Goal: Book appointment/travel/reservation

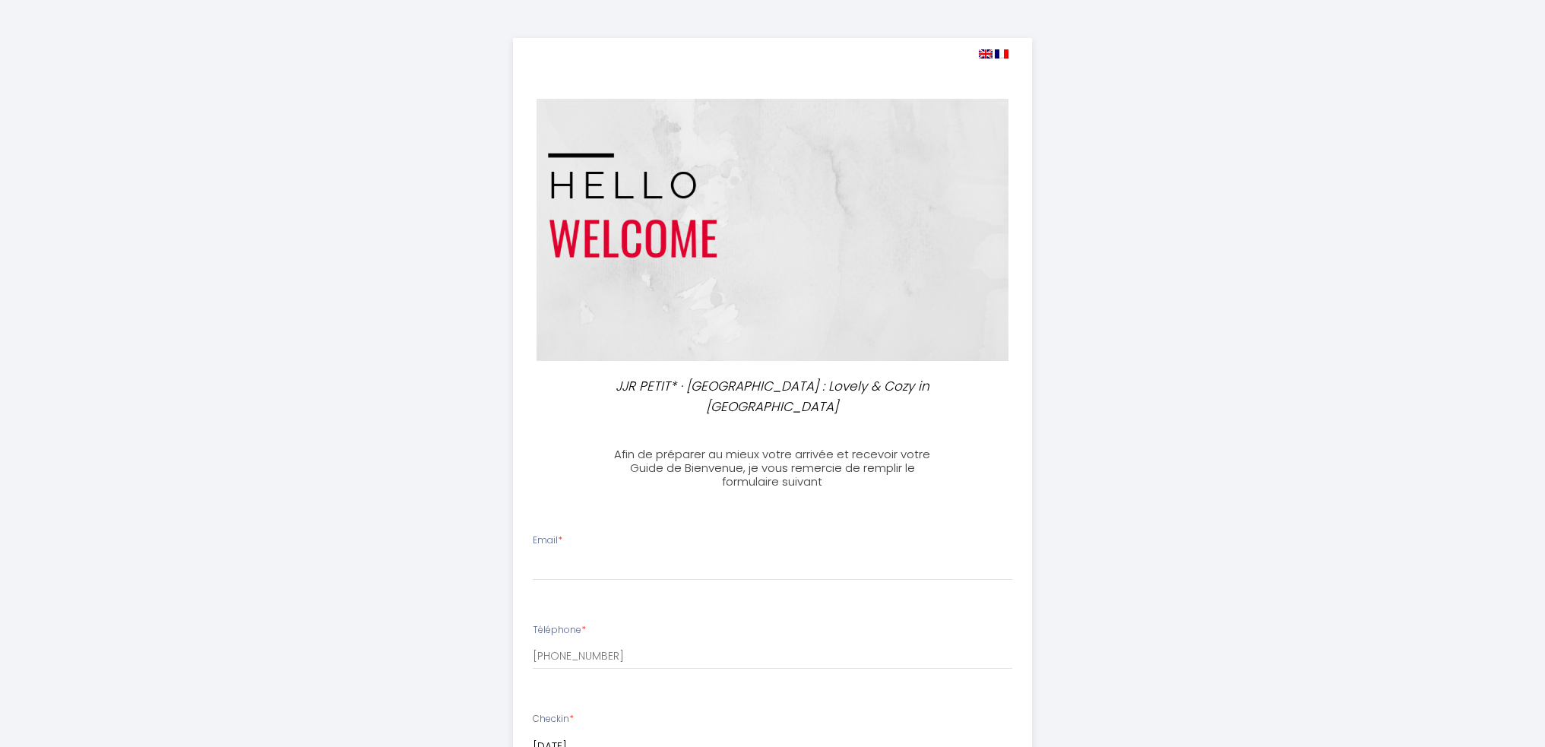
select select
click at [984, 55] on img at bounding box center [986, 53] width 14 height 9
select select
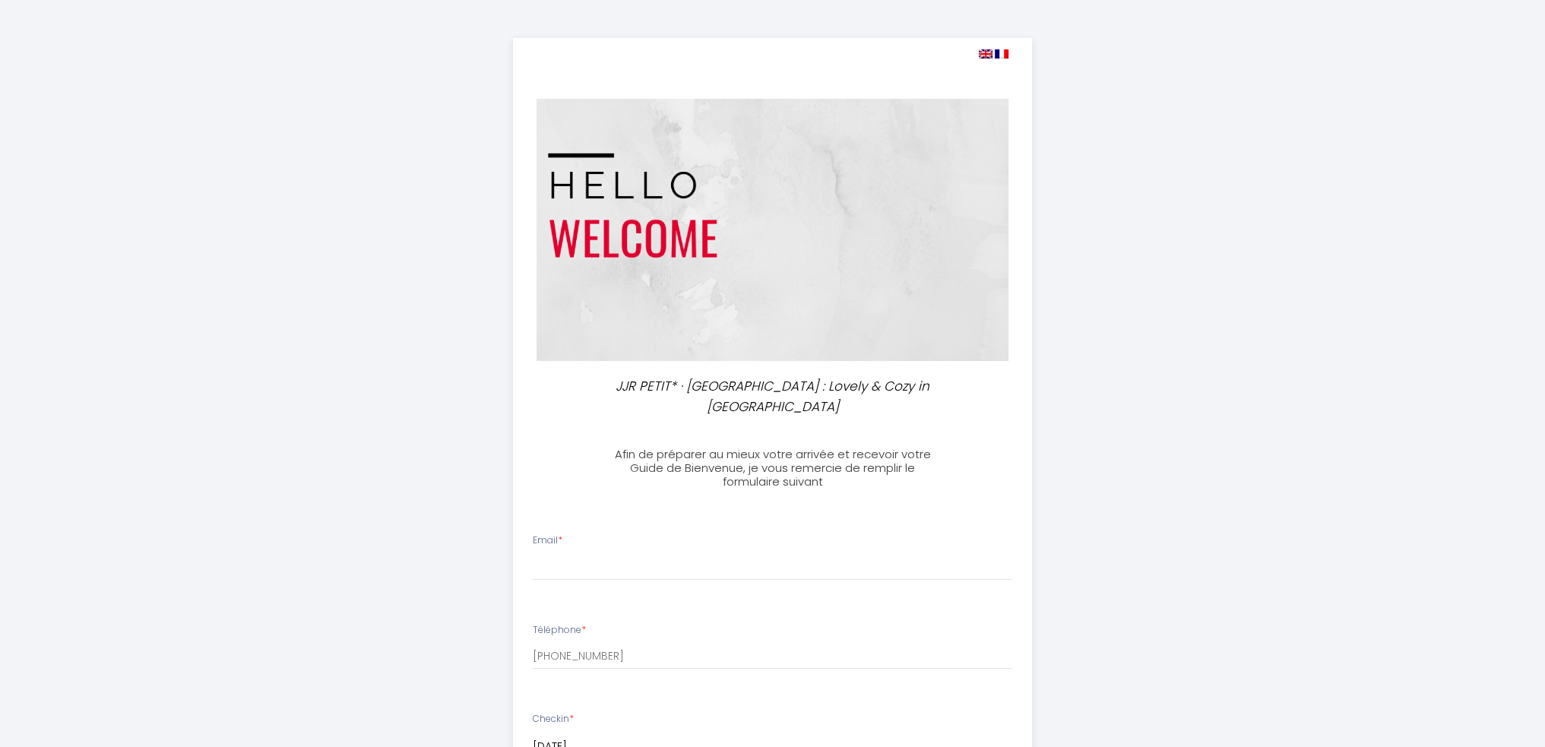
click at [983, 52] on img at bounding box center [986, 53] width 14 height 9
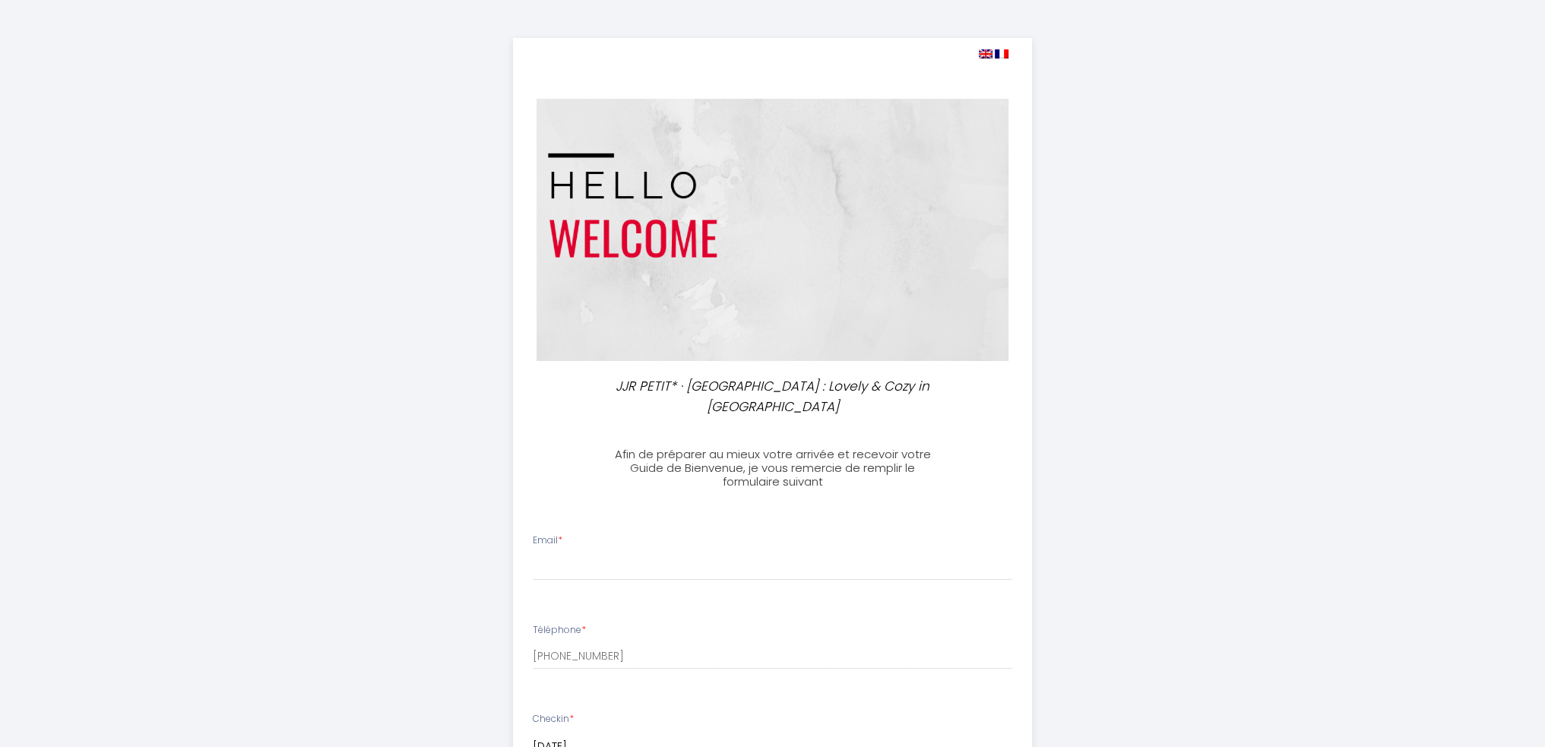
click at [983, 52] on img at bounding box center [986, 53] width 14 height 9
click at [778, 461] on h3 "Afin de préparer au mieux votre arrivée et recevoir votre Guide de Bienvenue, j…" at bounding box center [773, 468] width 338 height 41
click at [550, 432] on div "Afin de préparer au mieux votre arrivée et recevoir votre Guide de Bienvenue, j…" at bounding box center [772, 460] width 537 height 56
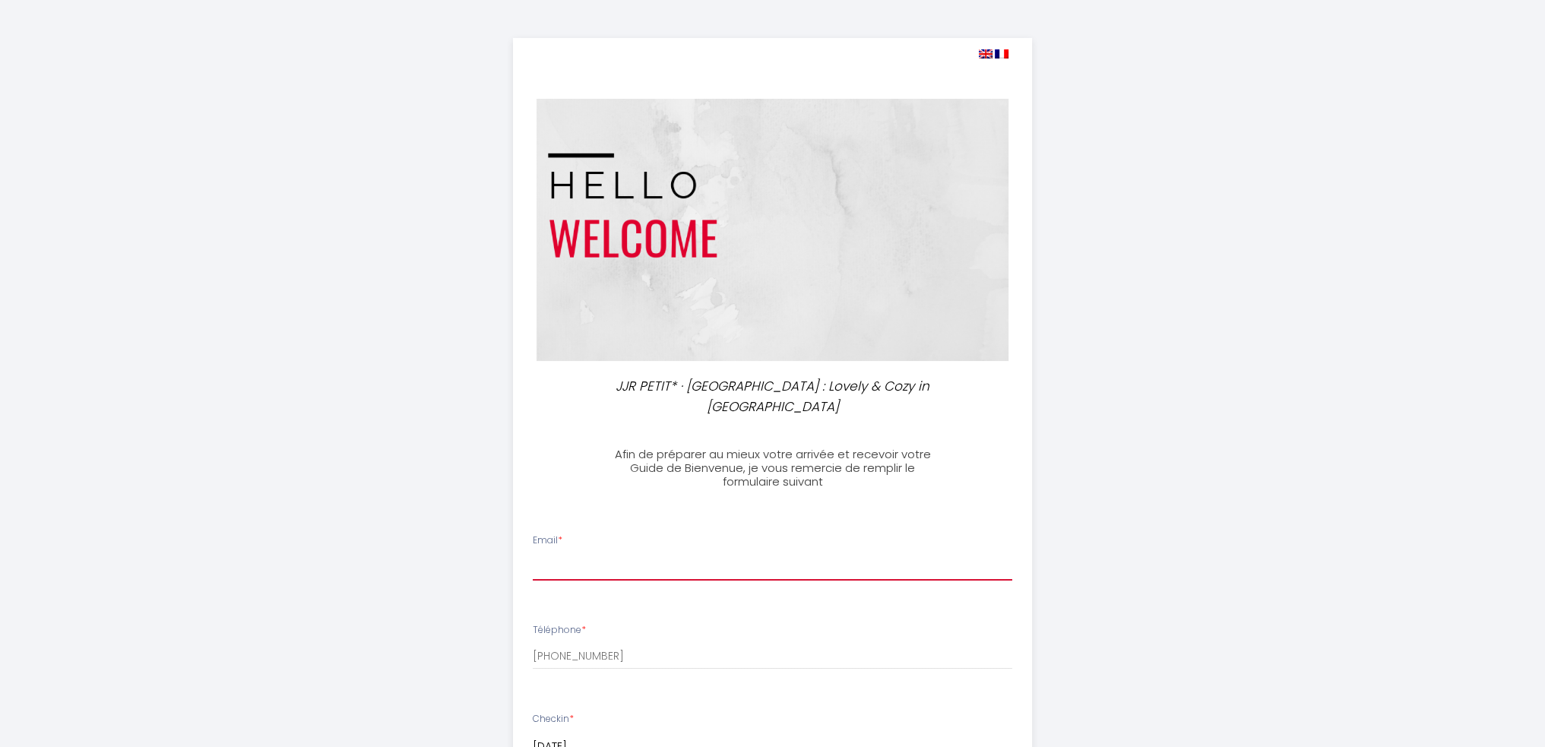
click at [608, 553] on input "Email *" at bounding box center [773, 566] width 480 height 27
type input "[EMAIL_ADDRESS][DOMAIN_NAME]"
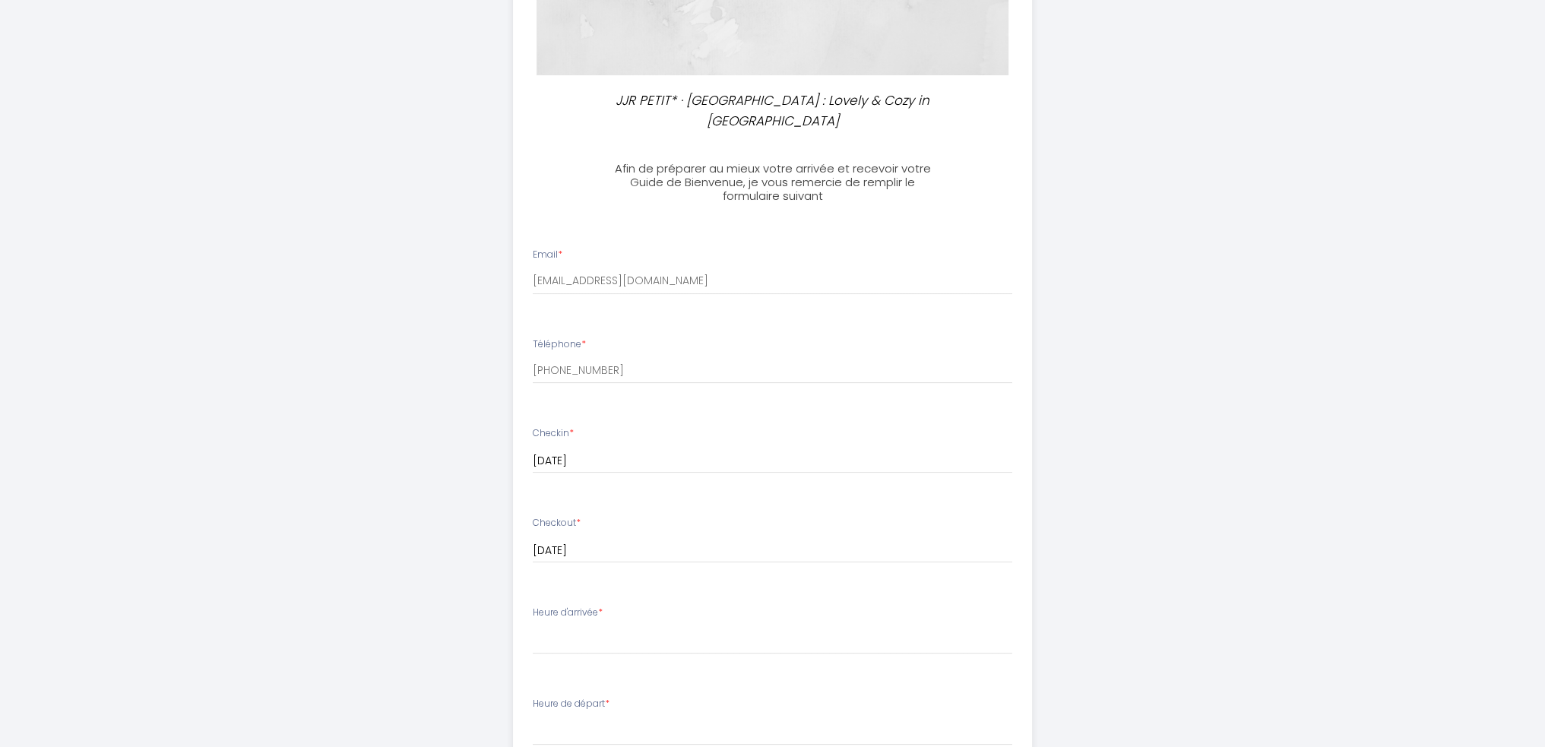
scroll to position [380, 0]
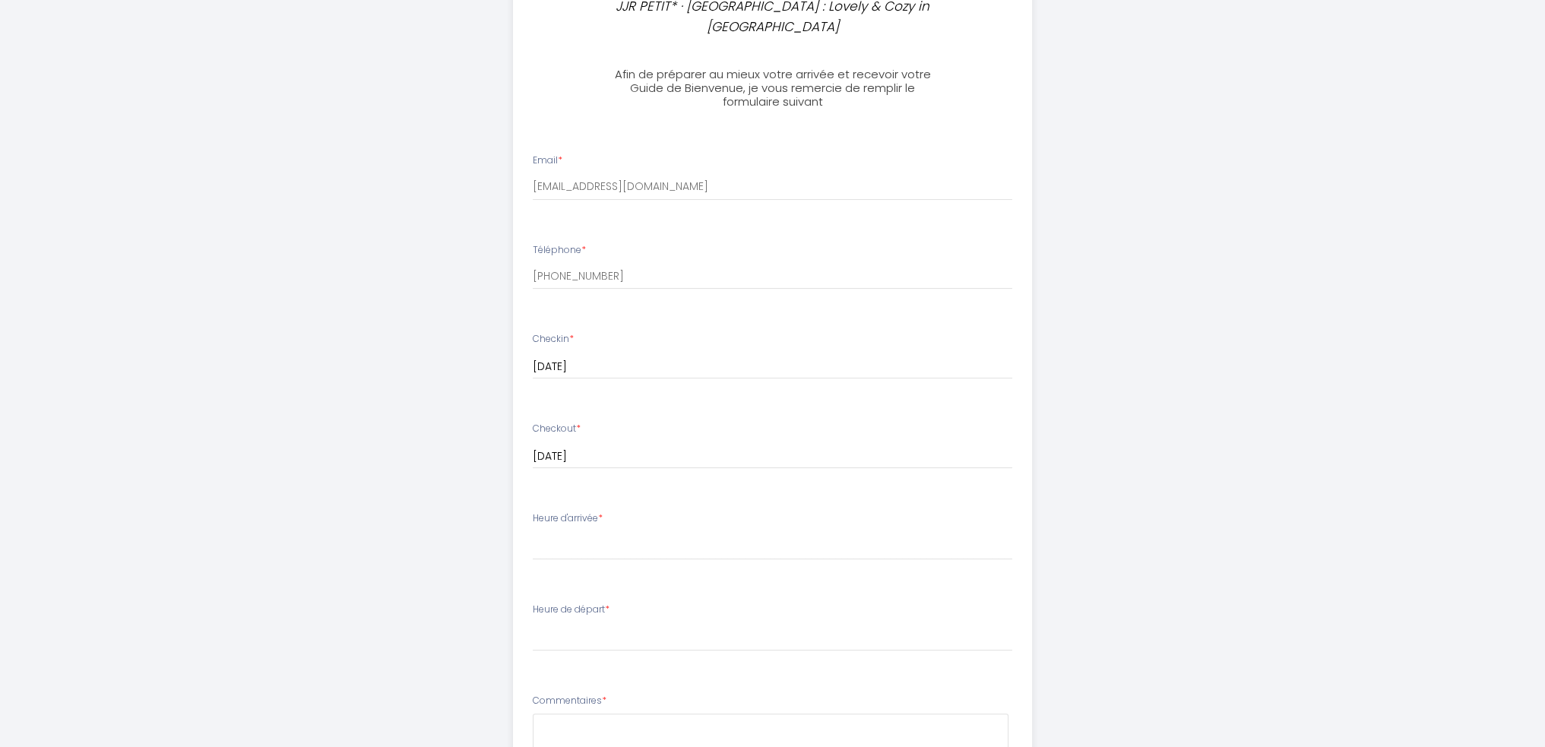
click at [584, 512] on label "Heure d'arrivée *" at bounding box center [568, 519] width 70 height 14
copy div "Heure d'arrivée *"
click at [592, 531] on select "15:00 15:30 16:00 16:30 17:00 17:30 18:00 18:30 19:00 19:30 20:00 20:30 21:00 2…" at bounding box center [773, 545] width 480 height 29
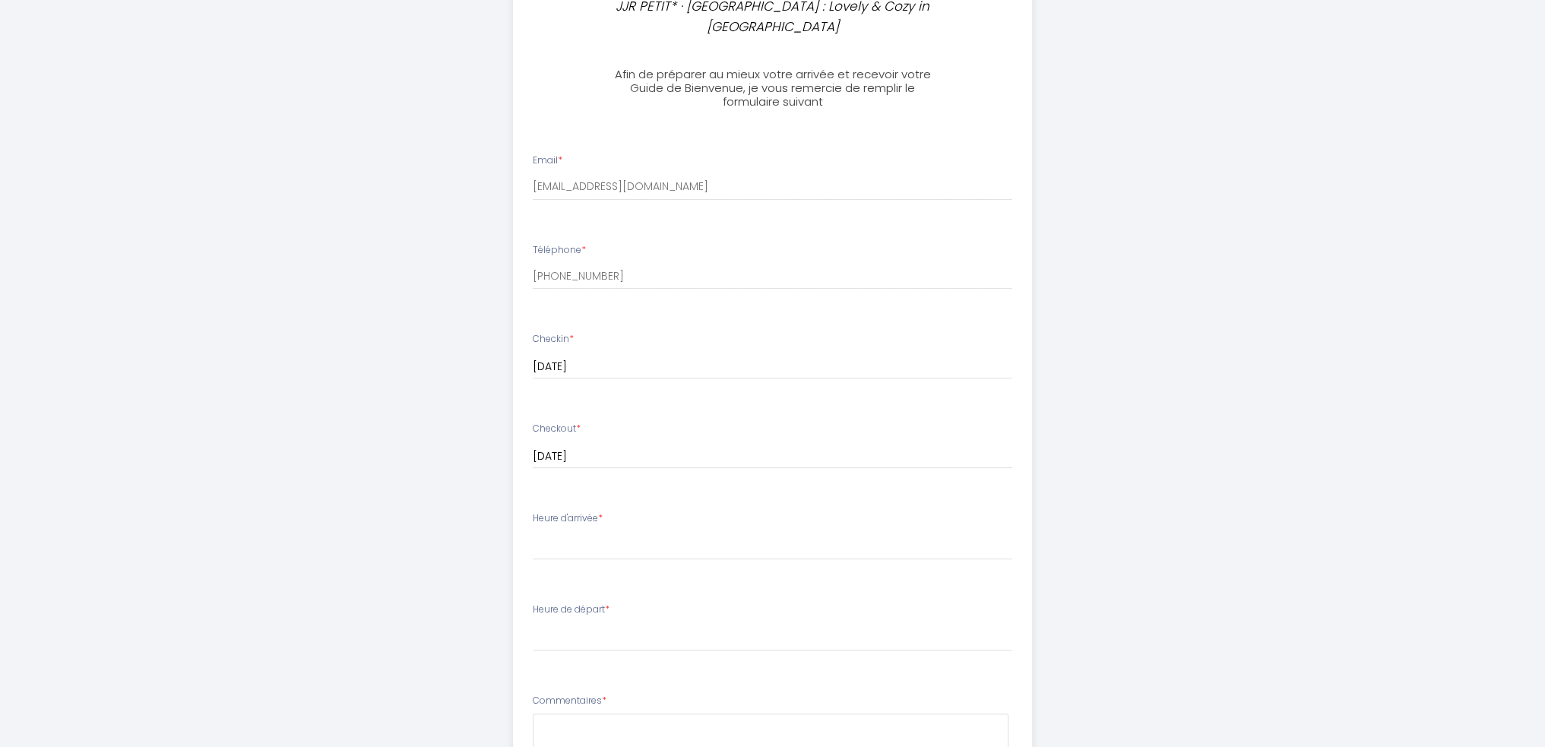
click at [422, 507] on div "JJR PETIT* · [GEOGRAPHIC_DATA] : Lovely & Cozy in [GEOGRAPHIC_DATA] Afin de pré…" at bounding box center [773, 354] width 778 height 1469
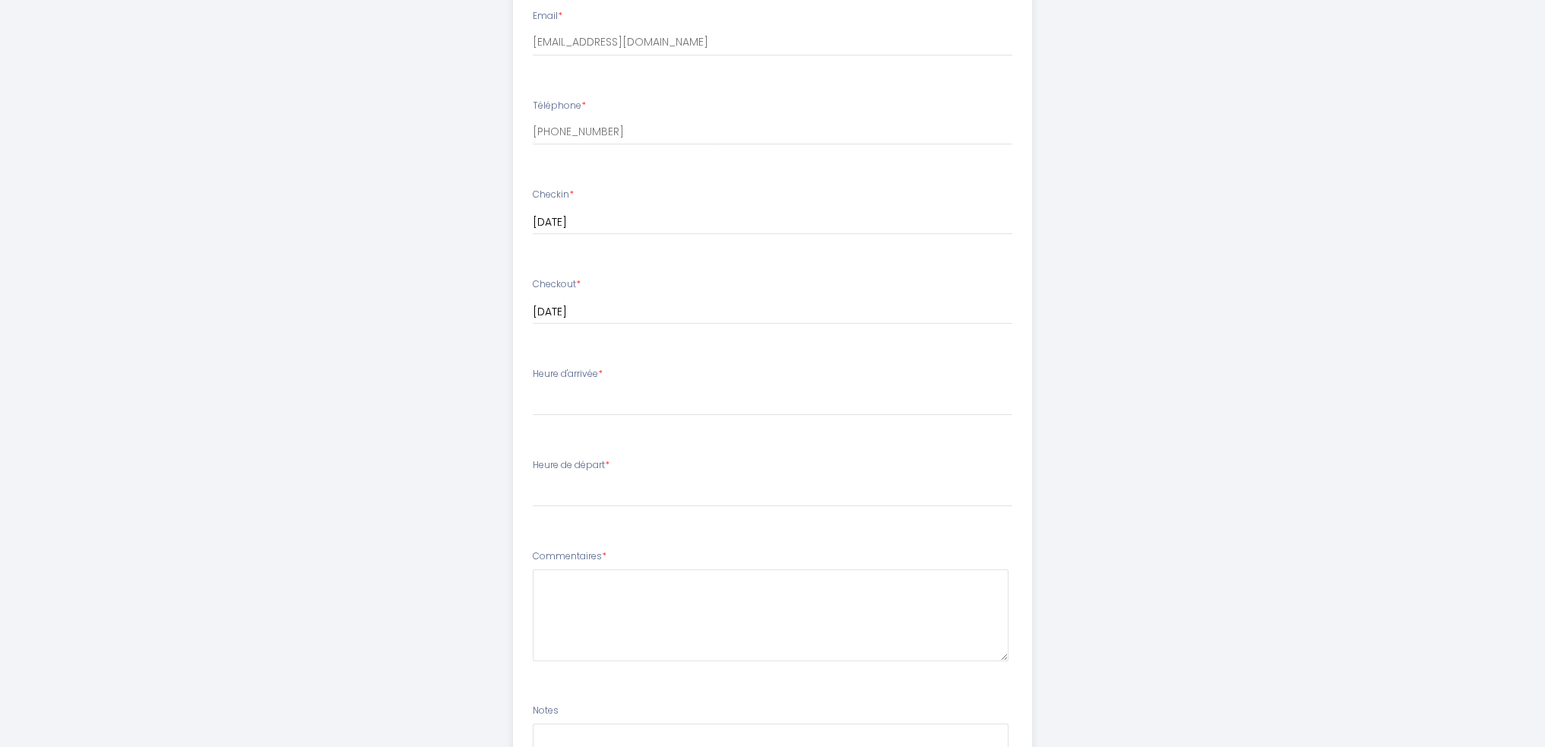
scroll to position [532, 0]
click at [630, 471] on select "00:00 00:30 01:00 01:30 02:00 02:30 03:00 03:30 04:00 04:30 05:00 05:30 06:00 0…" at bounding box center [773, 485] width 480 height 29
click at [632, 471] on select "00:00 00:30 01:00 01:30 02:00 02:30 03:00 03:30 04:00 04:30 05:00 05:30 06:00 0…" at bounding box center [773, 485] width 480 height 29
click at [581, 451] on label "Heure de départ *" at bounding box center [571, 458] width 77 height 14
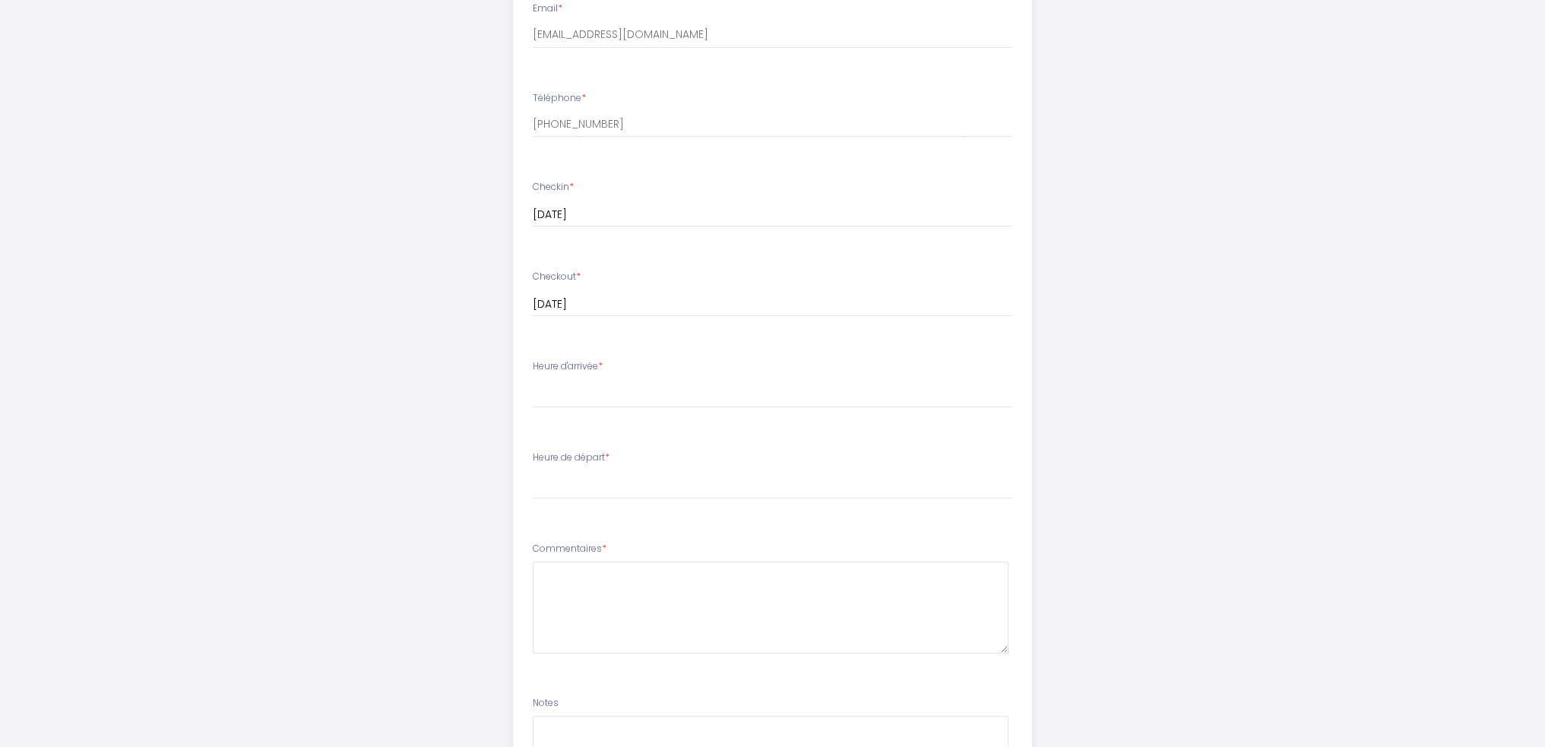
click at [581, 451] on label "Heure de départ *" at bounding box center [571, 458] width 77 height 14
click at [599, 379] on select "15:00 15:30 16:00 16:30 17:00 17:30 18:00 18:30 19:00 19:30 20:00 20:30 21:00 2…" at bounding box center [773, 393] width 480 height 29
select select "15:00"
click at [533, 379] on select "15:00 15:30 16:00 16:30 17:00 17:30 18:00 18:30 19:00 19:30 20:00 20:30 21:00 2…" at bounding box center [773, 393] width 480 height 29
click at [447, 401] on div "JJR PETIT* · [GEOGRAPHIC_DATA] : Lovely & Cozy in [GEOGRAPHIC_DATA] Afin de pré…" at bounding box center [773, 202] width 778 height 1469
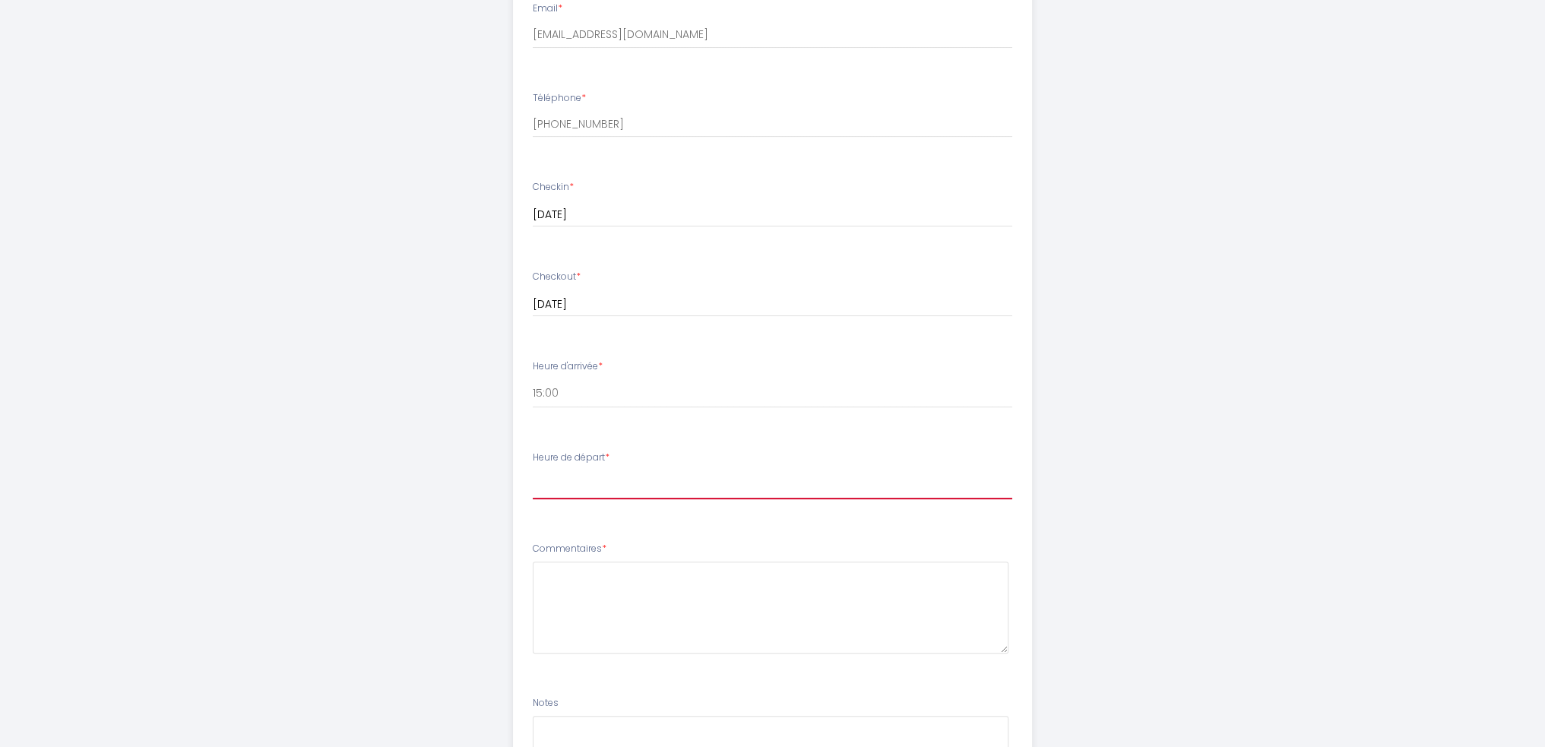
click at [620, 471] on select "00:00 00:30 01:00 01:30 02:00 02:30 03:00 03:30 04:00 04:30 05:00 05:30 06:00 0…" at bounding box center [773, 485] width 480 height 29
select select "11:00"
click at [533, 471] on select "00:00 00:30 01:00 01:30 02:00 02:30 03:00 03:30 04:00 04:30 05:00 05:30 06:00 0…" at bounding box center [773, 485] width 480 height 29
click at [474, 467] on div "JJR PETIT* · [GEOGRAPHIC_DATA] : Lovely & Cozy in [GEOGRAPHIC_DATA] Afin de pré…" at bounding box center [773, 202] width 778 height 1469
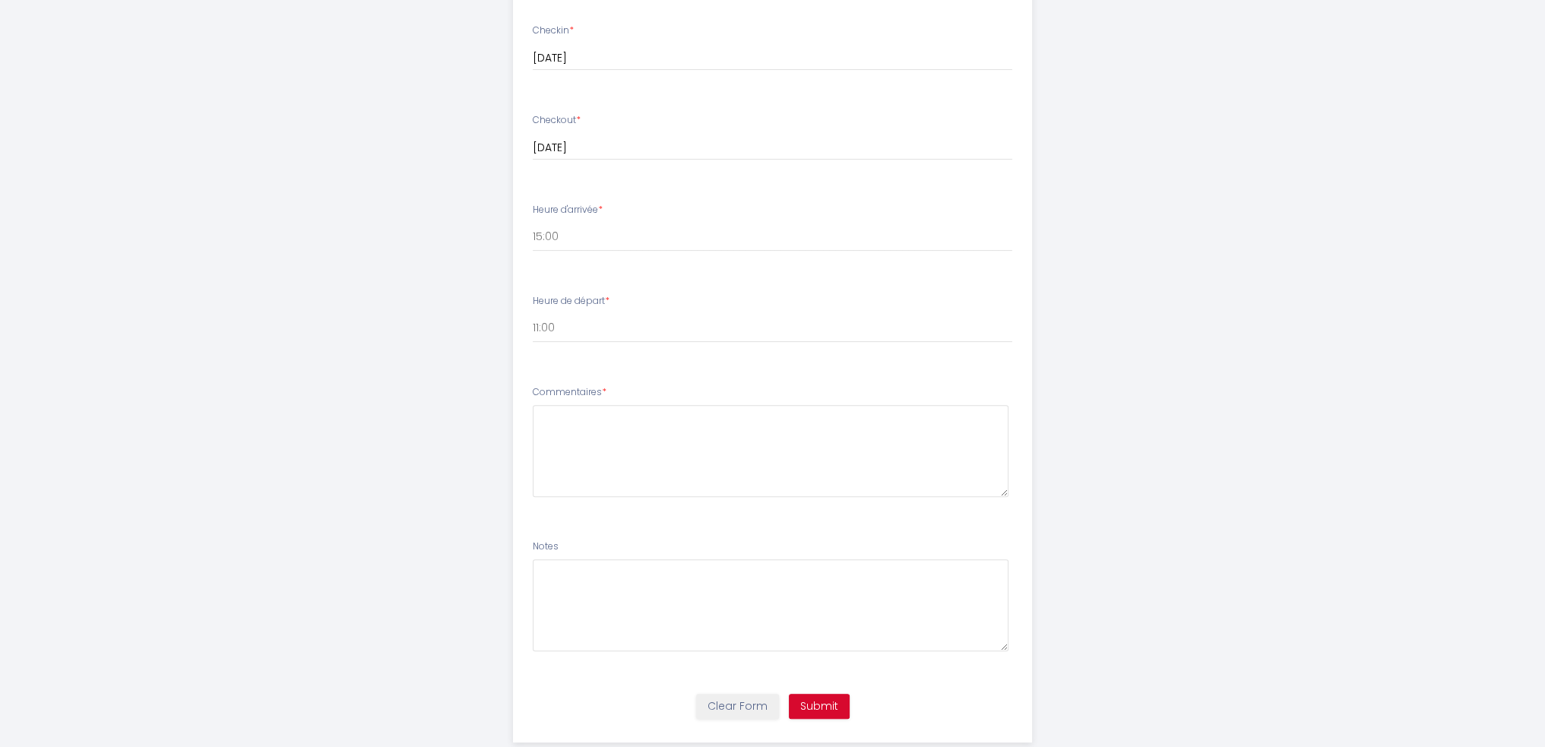
scroll to position [700, 0]
click at [588, 374] on label "Commentaires *" at bounding box center [570, 381] width 74 height 14
copy label "Commentaires"
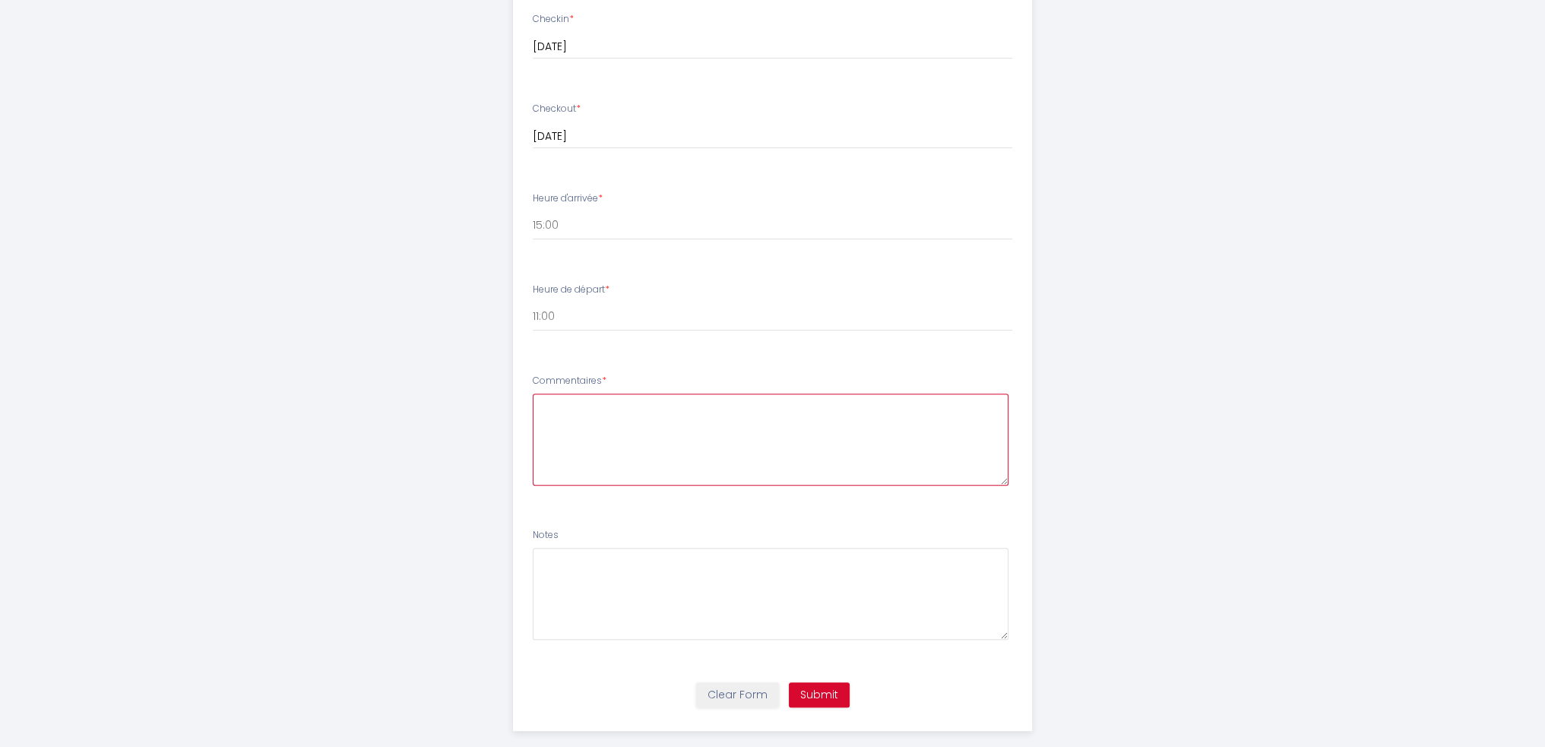
click at [669, 445] on textarea at bounding box center [771, 440] width 476 height 92
